Goal: Task Accomplishment & Management: Complete application form

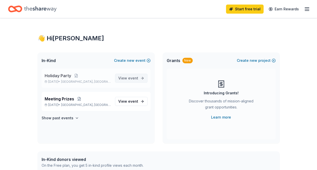
click at [121, 79] on span "View event" at bounding box center [128, 78] width 20 height 6
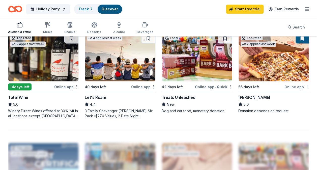
scroll to position [441, 0]
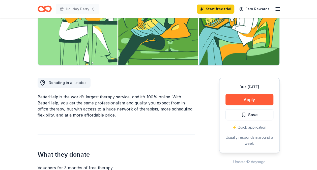
scroll to position [88, 0]
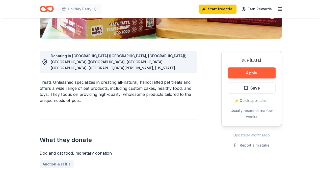
scroll to position [115, 0]
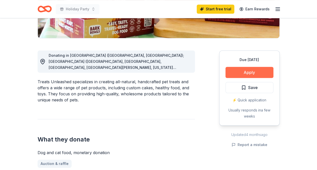
click at [235, 68] on button "Apply" at bounding box center [249, 72] width 48 height 11
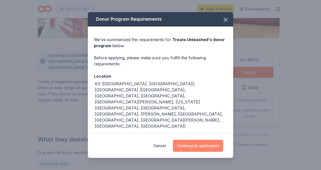
click at [192, 143] on button "Continue to application" at bounding box center [198, 146] width 50 height 12
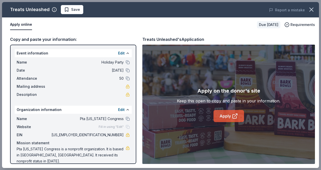
click at [221, 112] on link "Apply" at bounding box center [228, 116] width 30 height 12
